Goal: Information Seeking & Learning: Learn about a topic

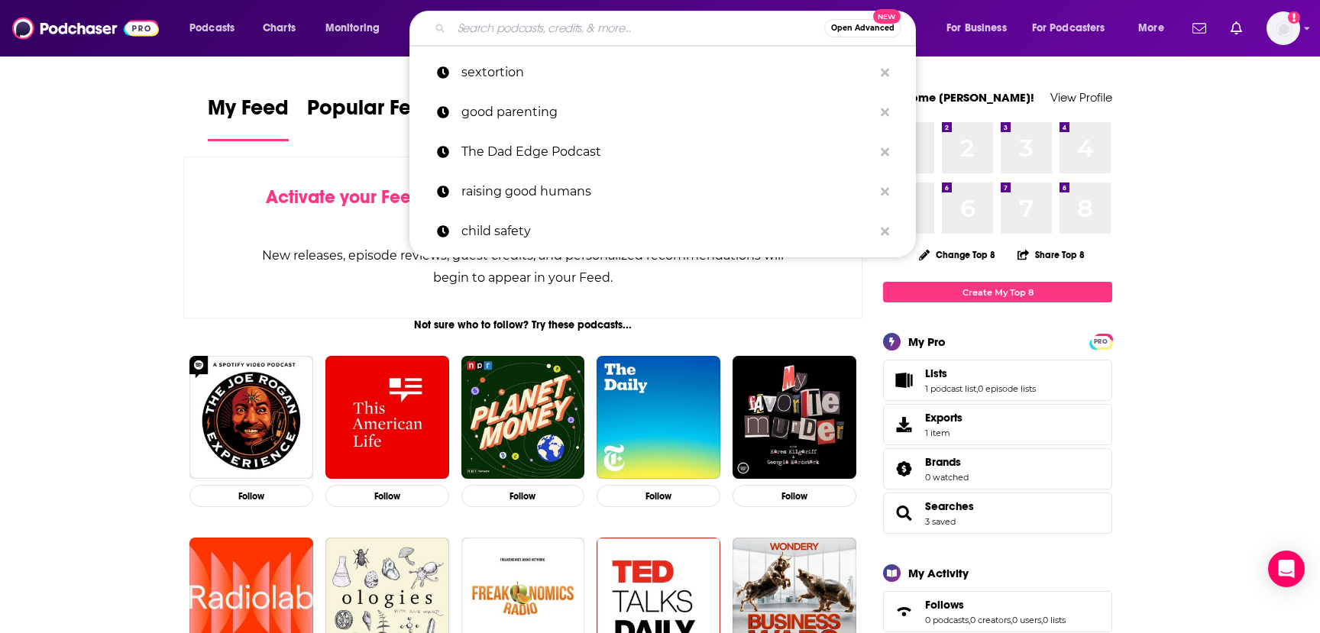
click at [549, 33] on input "Search podcasts, credits, & more..." at bounding box center [638, 28] width 373 height 24
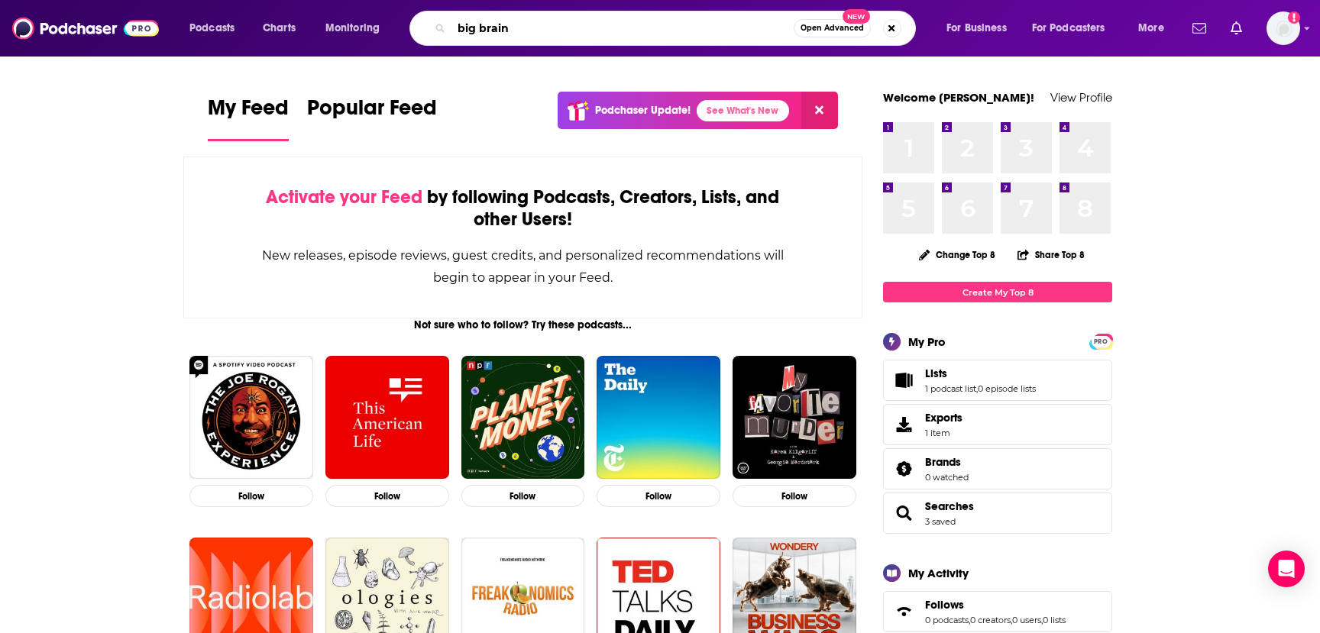
type input "big brain"
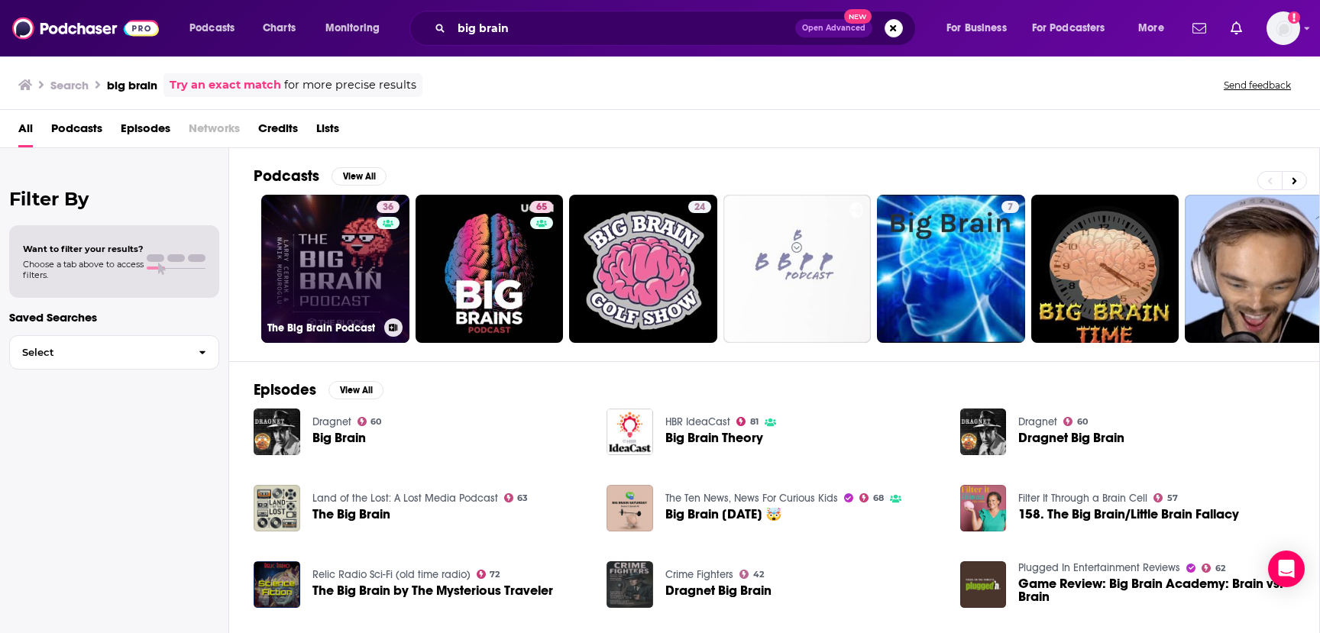
click at [329, 276] on link "36 The Big Brain Podcast" at bounding box center [335, 269] width 148 height 148
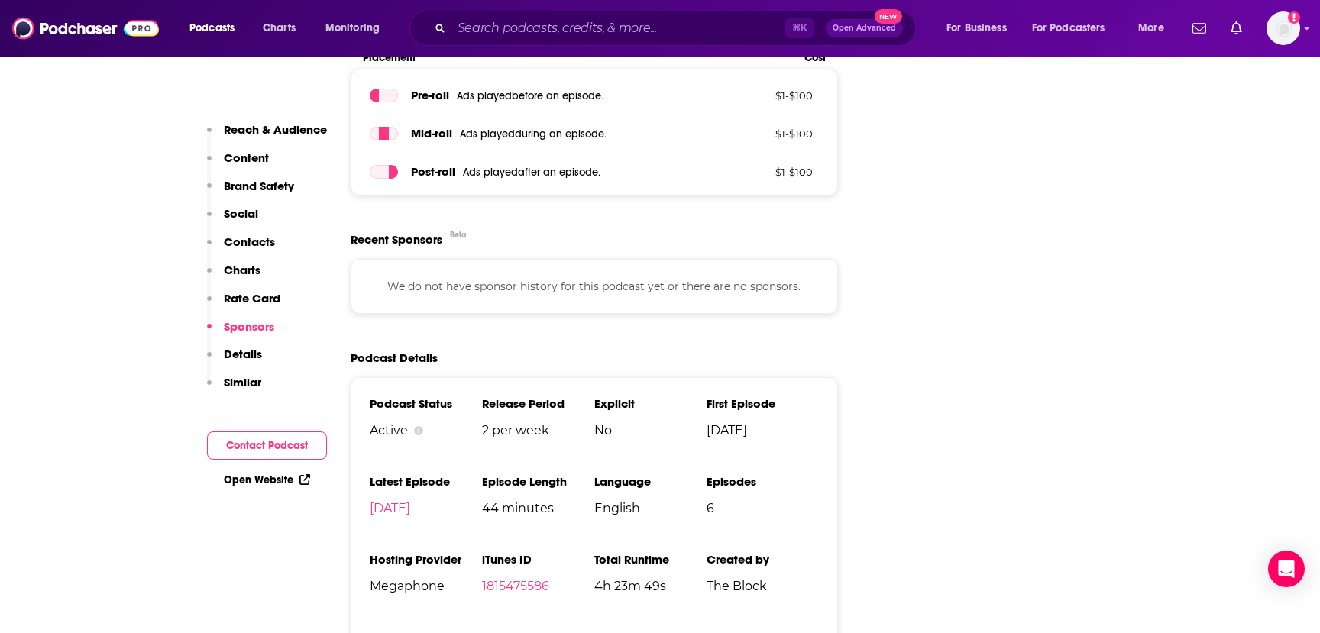
scroll to position [1744, 0]
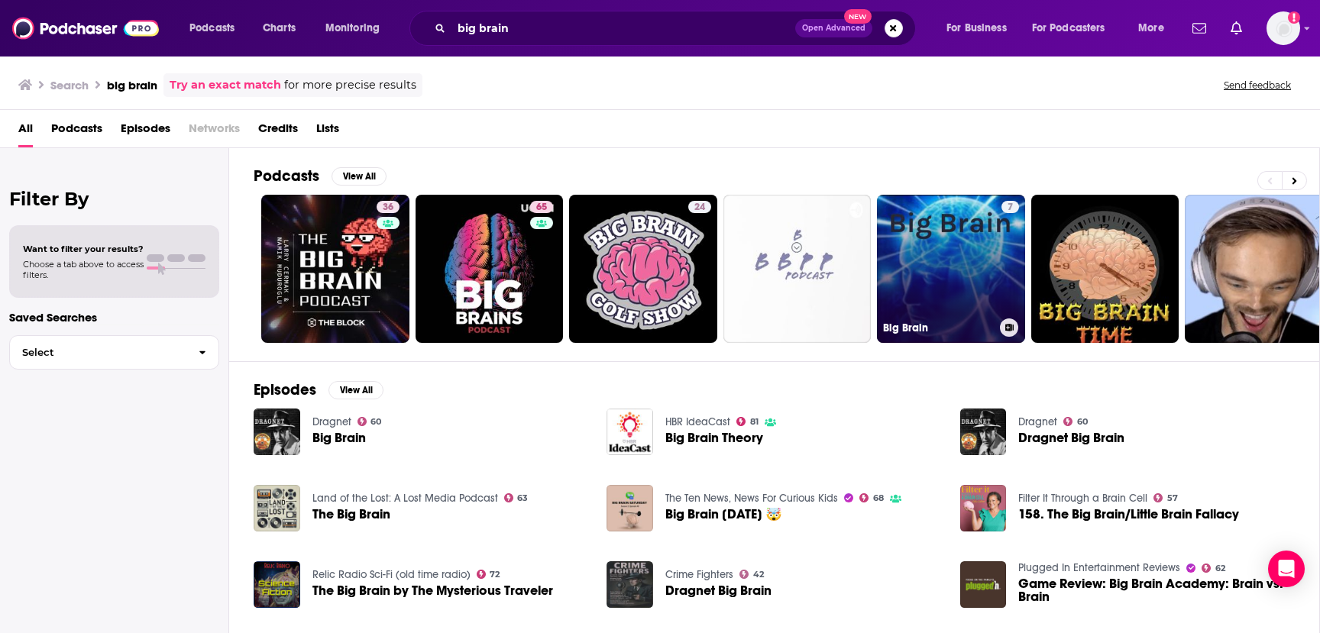
click at [915, 289] on link "7 Big Brain" at bounding box center [951, 269] width 148 height 148
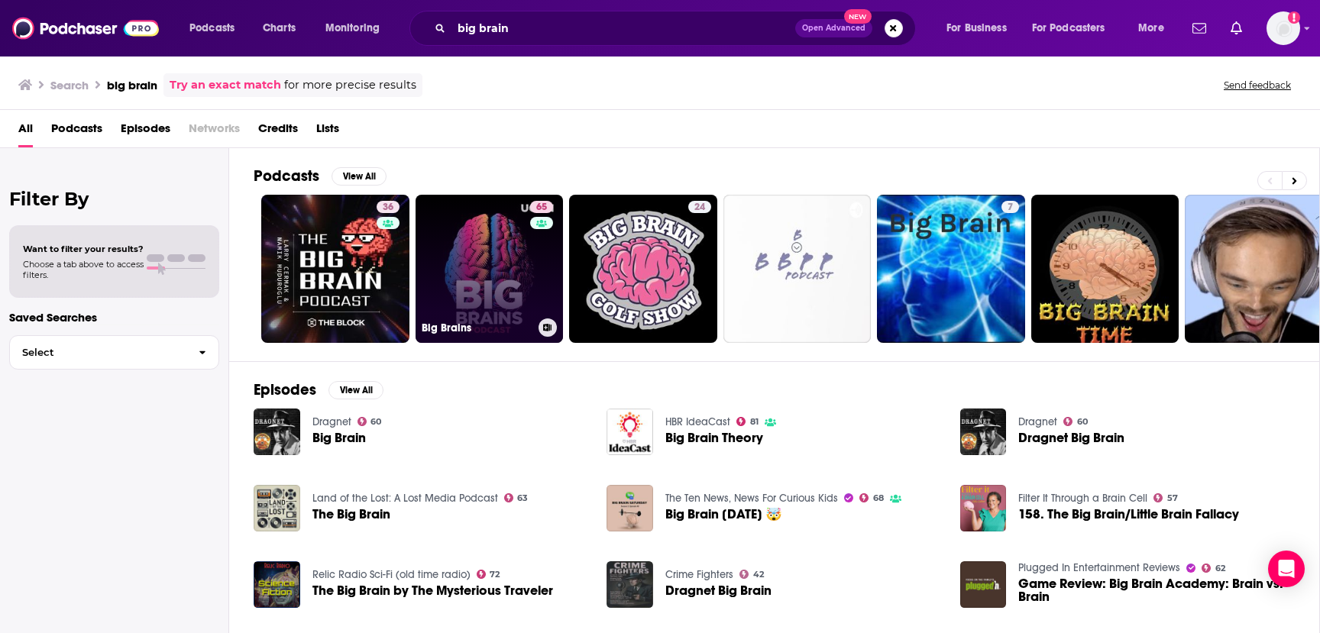
click at [483, 249] on link "65 Big Brains" at bounding box center [490, 269] width 148 height 148
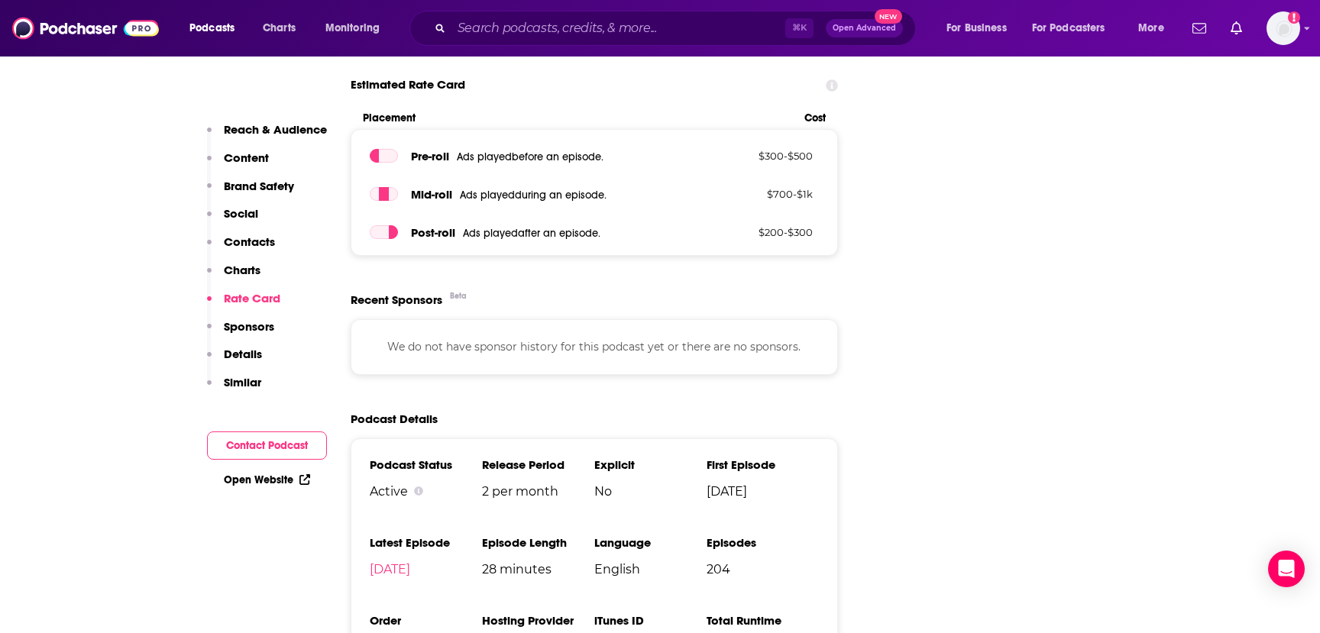
scroll to position [2197, 0]
